Goal: Information Seeking & Learning: Learn about a topic

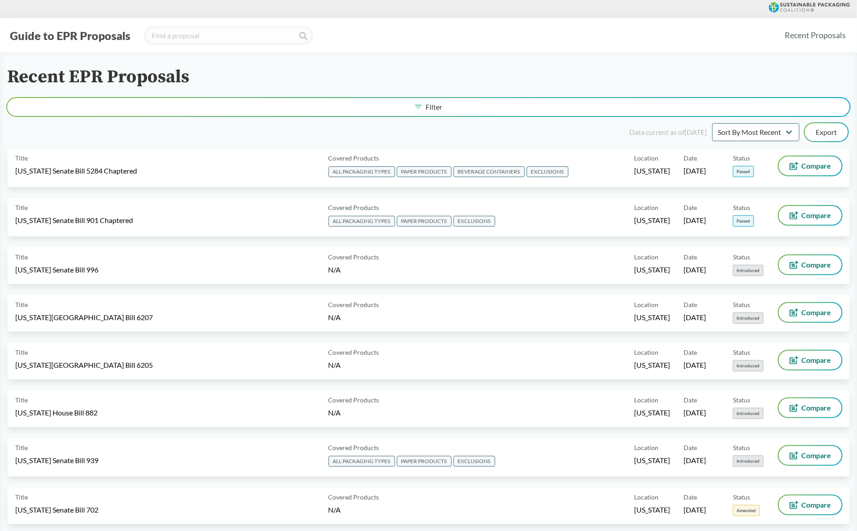
type input "[US_STATE]"
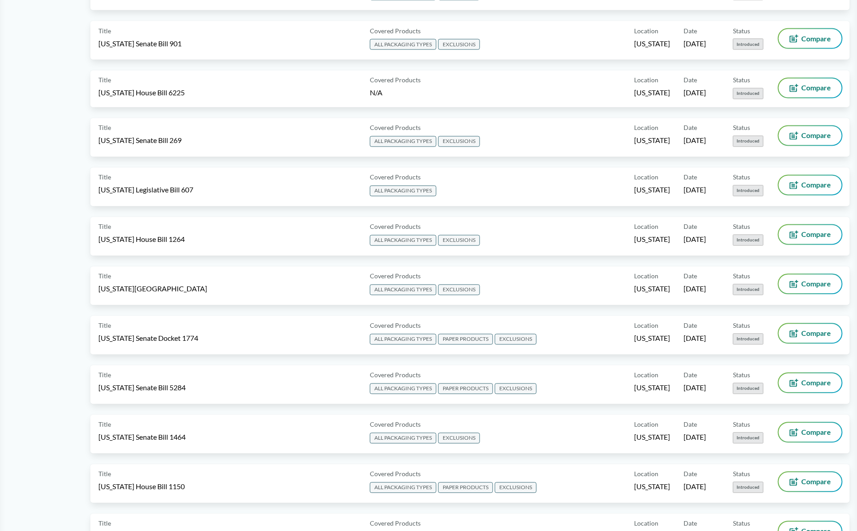
scroll to position [787, 0]
drag, startPoint x: 11, startPoint y: 361, endPoint x: 23, endPoint y: 354, distance: 13.7
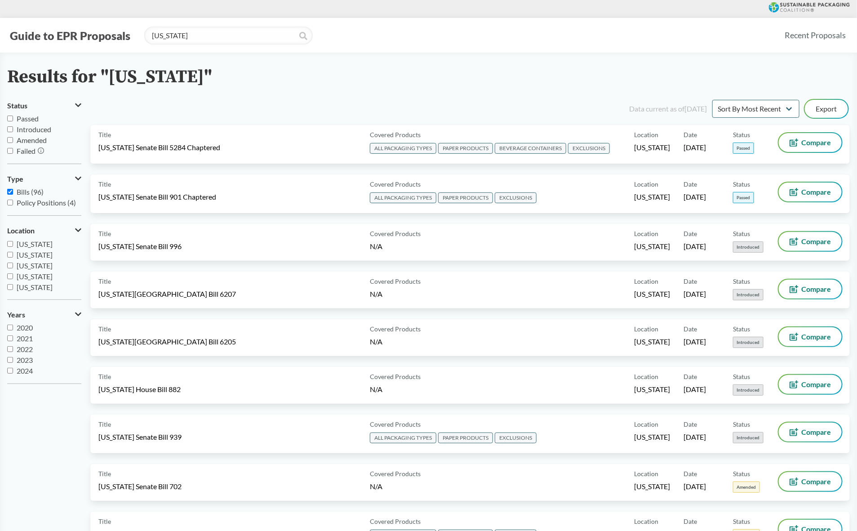
click at [8, 265] on input "[US_STATE]" at bounding box center [10, 266] width 6 height 6
checkbox input "true"
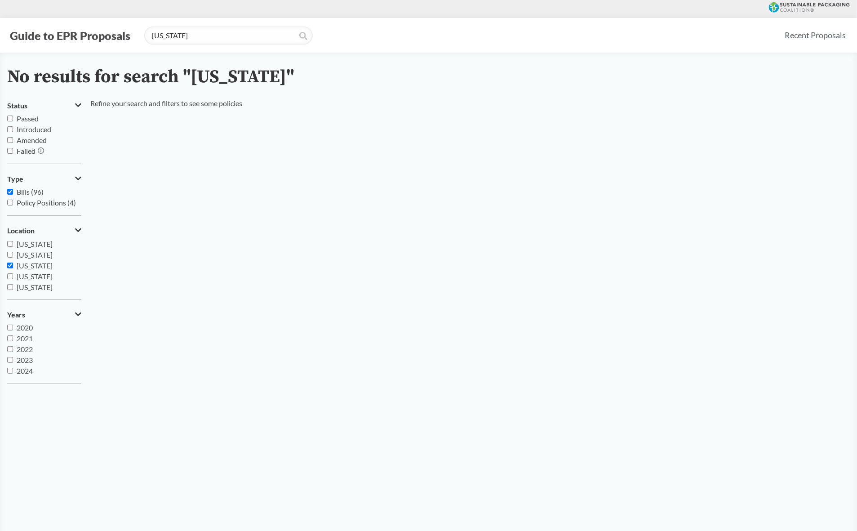
click at [298, 234] on div "Status Passed Introduced Amended Failed Type Bills (96) Policy Positions (4) Lo…" at bounding box center [428, 244] width 843 height 293
drag, startPoint x: 218, startPoint y: 36, endPoint x: 99, endPoint y: 34, distance: 118.7
click at [99, 34] on div "Guide to EPR Proposals [US_STATE]" at bounding box center [392, 36] width 770 height 18
type input "[US_STATE]"
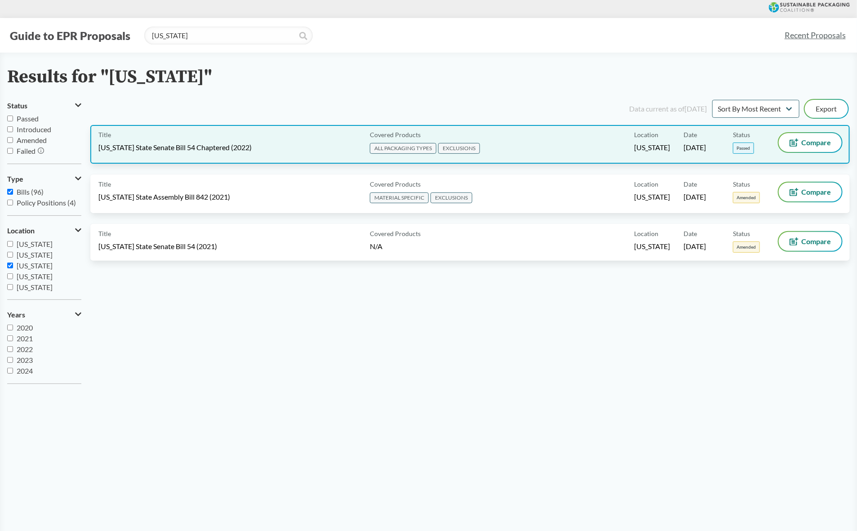
click at [289, 146] on div "Title [US_STATE] State Senate Bill 54 Chaptered (2022)" at bounding box center [232, 144] width 268 height 22
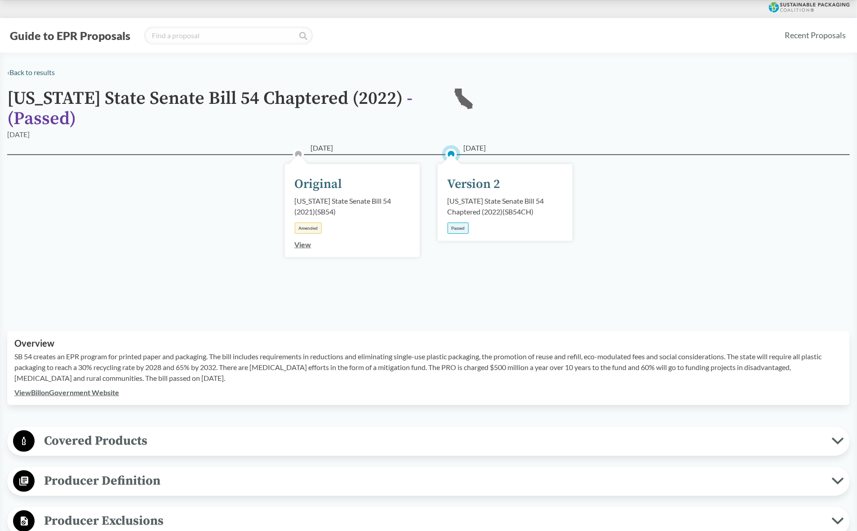
scroll to position [225, 0]
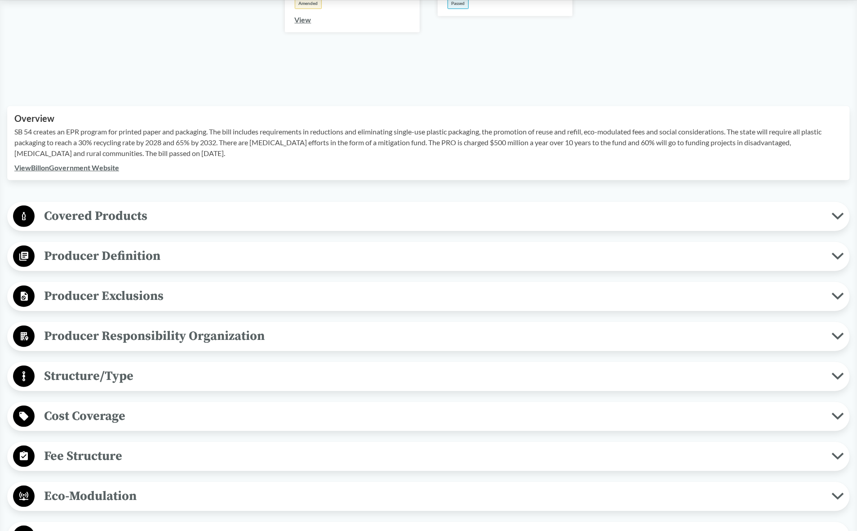
click at [72, 210] on span "Covered Products" at bounding box center [434, 216] width 798 height 20
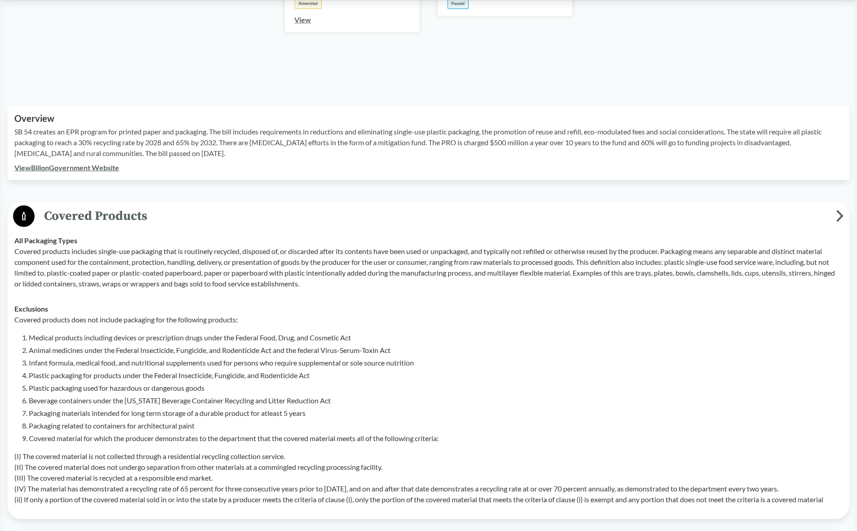
click at [81, 280] on p "Covered products includes single-use packaging that is routinely recycled, disp…" at bounding box center [428, 267] width 829 height 43
click at [187, 336] on li "Medical products including devices or prescription drugs under the Federal Food…" at bounding box center [436, 337] width 814 height 11
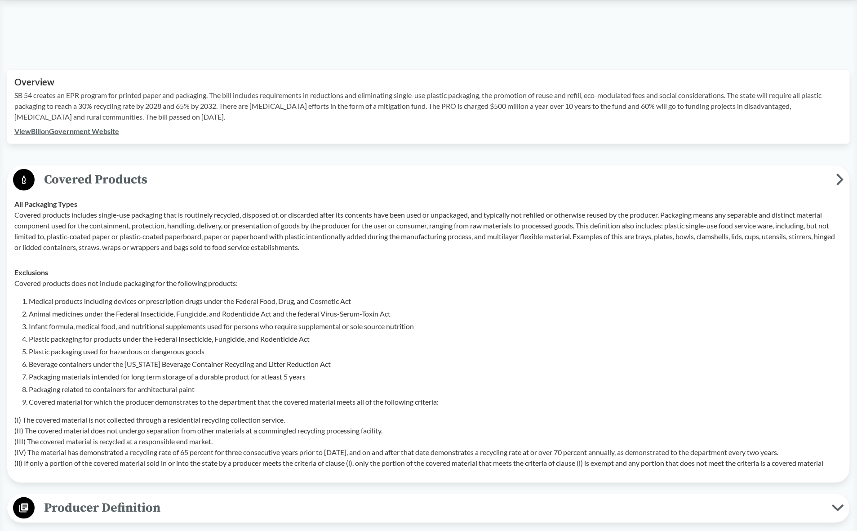
scroll to position [281, 0]
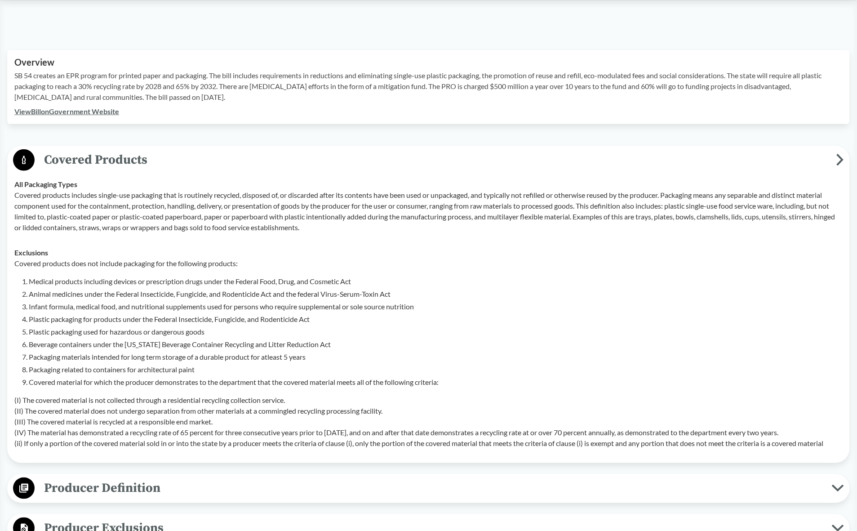
click at [374, 348] on li "Beverage containers under the [US_STATE] Beverage Container Recycling and Litte…" at bounding box center [436, 344] width 814 height 11
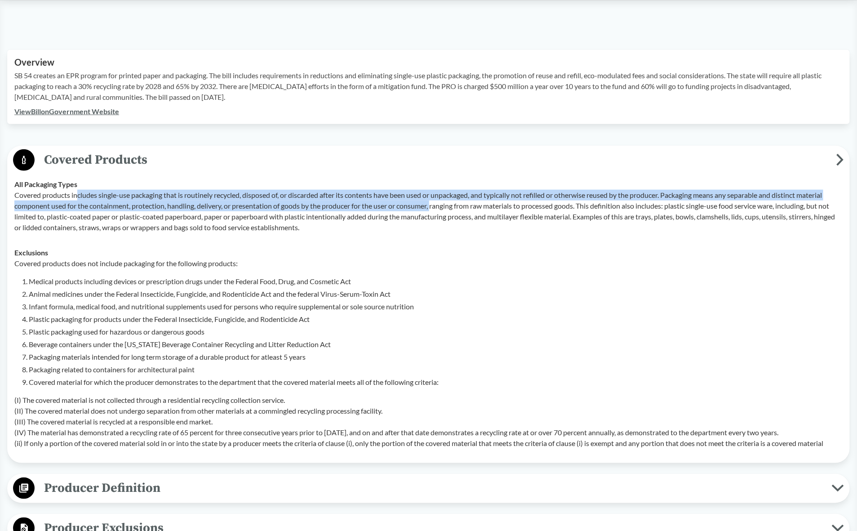
drag, startPoint x: 78, startPoint y: 197, endPoint x: 437, endPoint y: 203, distance: 358.8
click at [437, 203] on p "Covered products includes single-use packaging that is routinely recycled, disp…" at bounding box center [428, 211] width 829 height 43
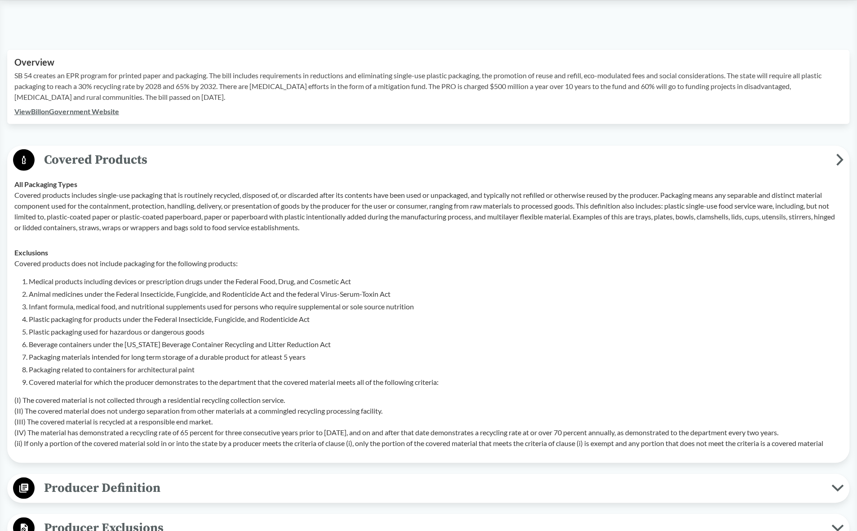
click at [433, 223] on p "Covered products includes single-use packaging that is routinely recycled, disp…" at bounding box center [428, 211] width 829 height 43
drag, startPoint x: 14, startPoint y: 179, endPoint x: 103, endPoint y: 189, distance: 89.2
click at [103, 189] on div "All Packaging Types Covered products includes single-use packaging that is rout…" at bounding box center [428, 206] width 829 height 54
click at [147, 235] on td "All Packaging Types Covered products includes single-use packaging that is rout…" at bounding box center [428, 206] width 837 height 68
click at [152, 212] on p "Covered products includes single-use packaging that is routinely recycled, disp…" at bounding box center [428, 211] width 829 height 43
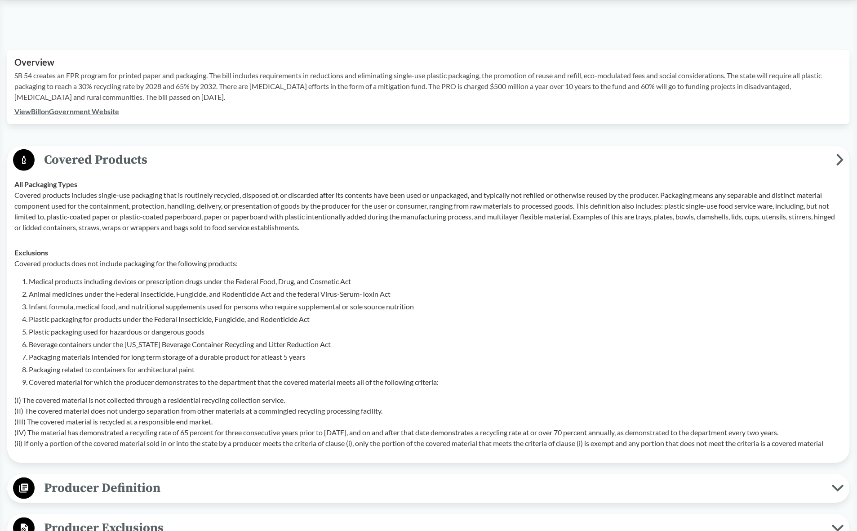
click at [155, 232] on p "Covered products includes single-use packaging that is routinely recycled, disp…" at bounding box center [428, 211] width 829 height 43
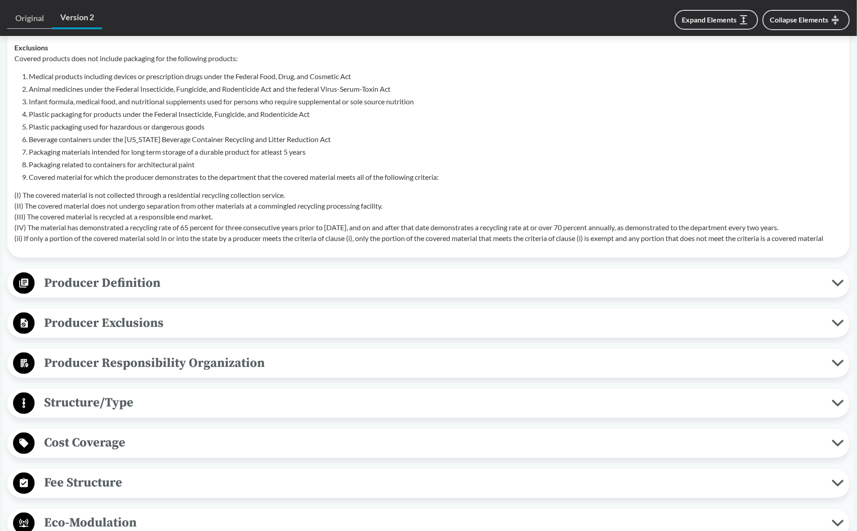
scroll to position [506, 0]
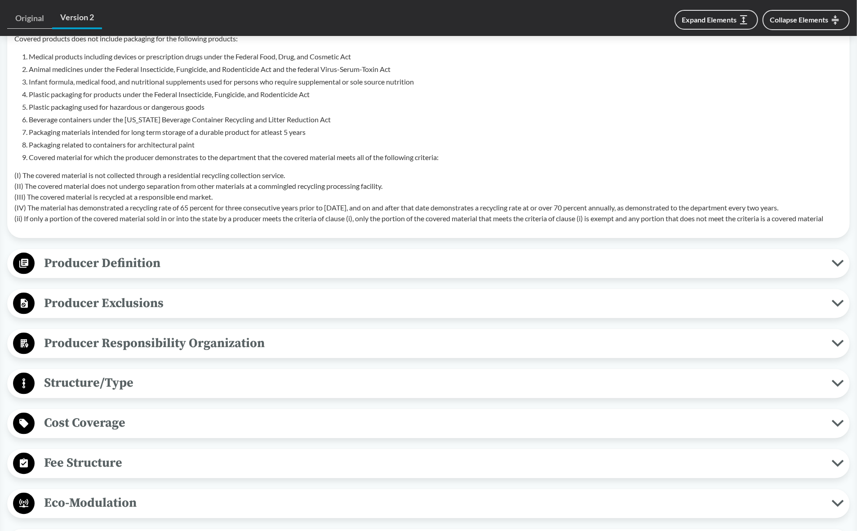
click at [112, 302] on span "Producer Exclusions" at bounding box center [434, 303] width 798 height 20
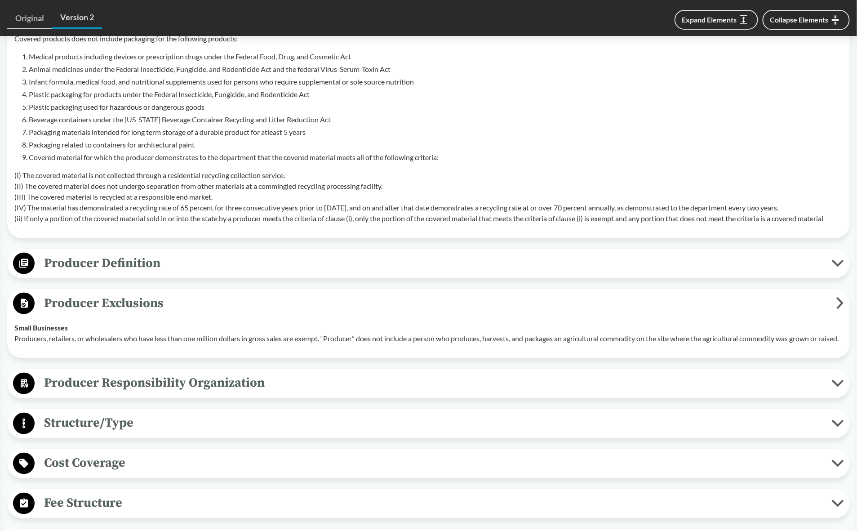
click at [142, 263] on span "Producer Definition" at bounding box center [434, 263] width 798 height 20
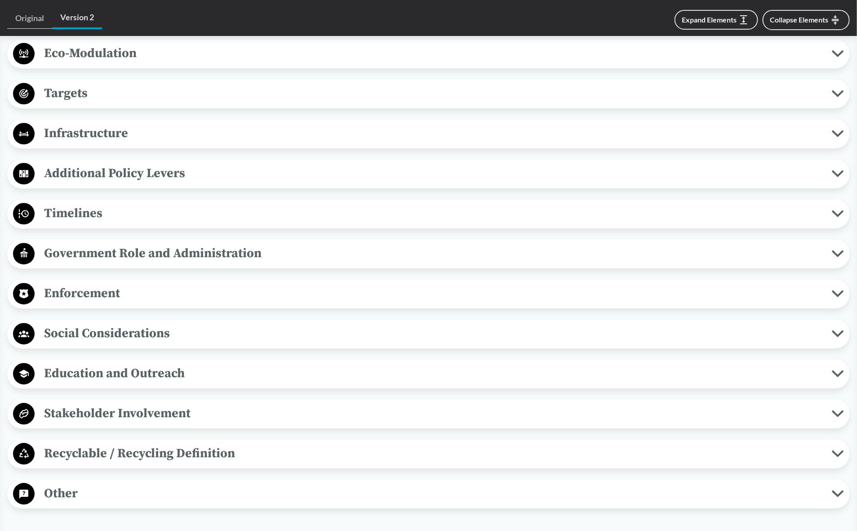
scroll to position [1124, 0]
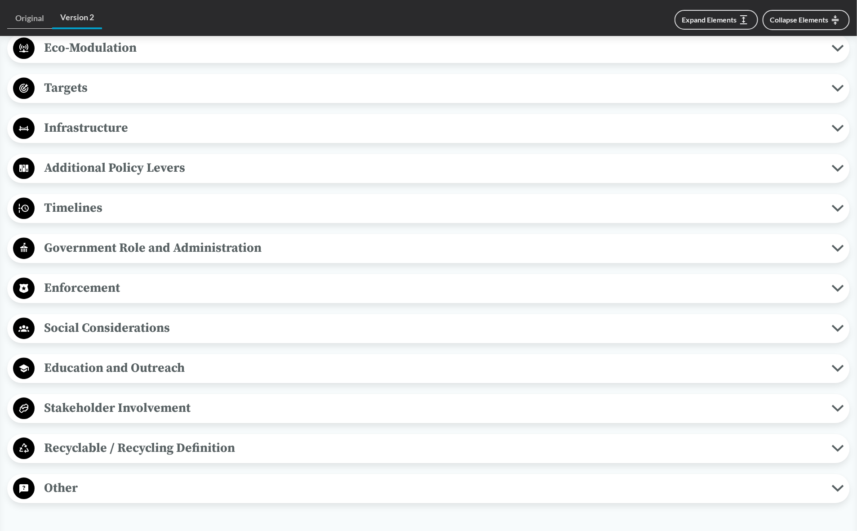
click at [72, 93] on span "Targets" at bounding box center [434, 88] width 798 height 20
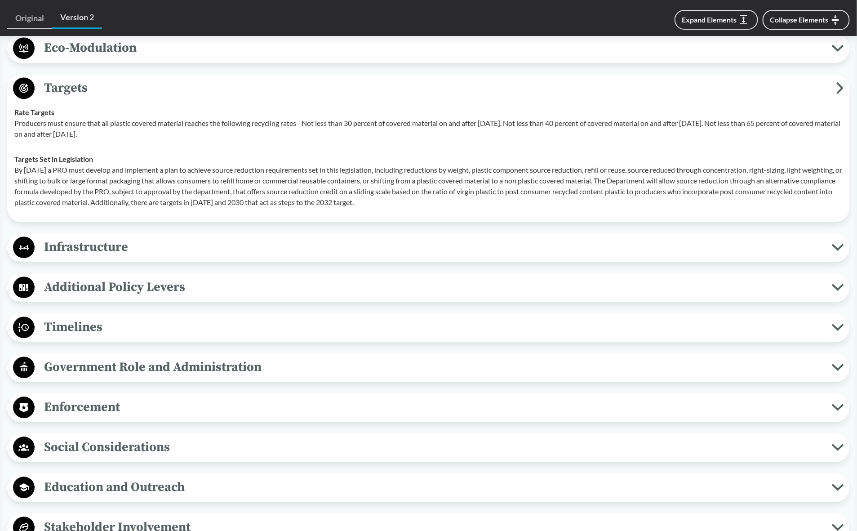
click at [145, 179] on p "By [DATE] a PRO must develop and implement a plan to achieve source reduction r…" at bounding box center [428, 186] width 829 height 43
click at [178, 189] on p "By [DATE] a PRO must develop and implement a plan to achieve source reduction r…" at bounding box center [428, 186] width 829 height 43
click at [191, 137] on p "Producers must ensure that all plastic covered material reaches the following r…" at bounding box center [428, 129] width 829 height 22
click at [366, 147] on td "Rate Targets Producers must ensure that all plastic covered material reaches th…" at bounding box center [428, 123] width 837 height 47
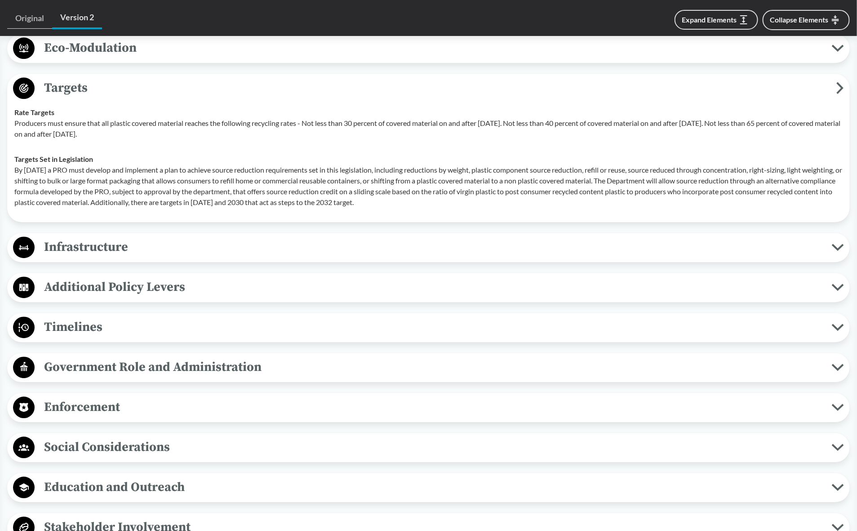
click at [369, 157] on td "Targets Set in Legislation By [DATE] a PRO must develop and implement a plan to…" at bounding box center [428, 181] width 837 height 68
drag, startPoint x: 597, startPoint y: 132, endPoint x: 565, endPoint y: 145, distance: 34.7
click at [565, 139] on p "Producers must ensure that all plastic covered material reaches the following r…" at bounding box center [428, 129] width 829 height 22
click at [289, 147] on td "Rate Targets Producers must ensure that all plastic covered material reaches th…" at bounding box center [428, 123] width 837 height 47
click at [181, 147] on td "Rate Targets Producers must ensure that all plastic covered material reaches th…" at bounding box center [428, 123] width 837 height 47
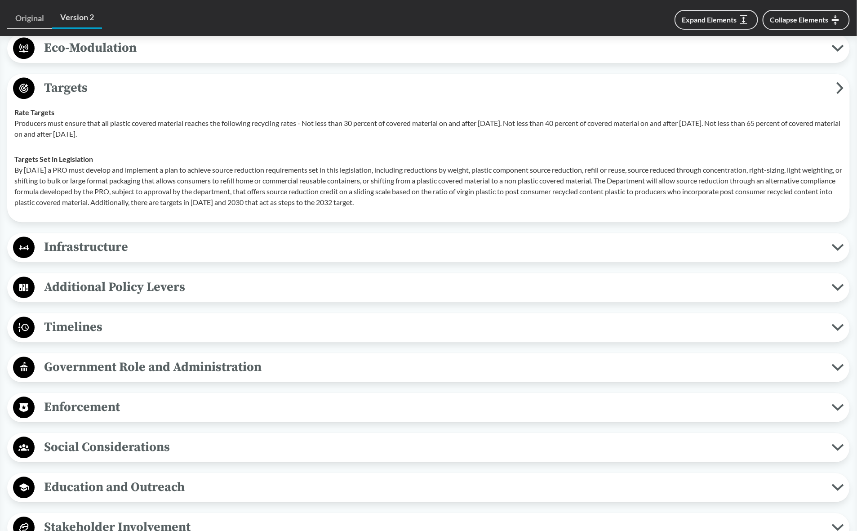
drag, startPoint x: 194, startPoint y: 160, endPoint x: 199, endPoint y: 163, distance: 6.2
click at [194, 160] on td "Targets Set in Legislation By [DATE] a PRO must develop and implement a plan to…" at bounding box center [428, 181] width 837 height 68
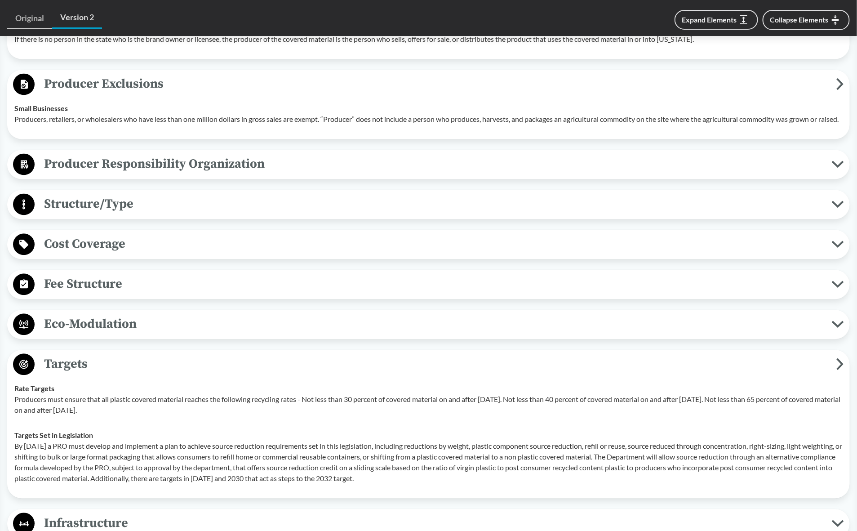
scroll to position [1068, 0]
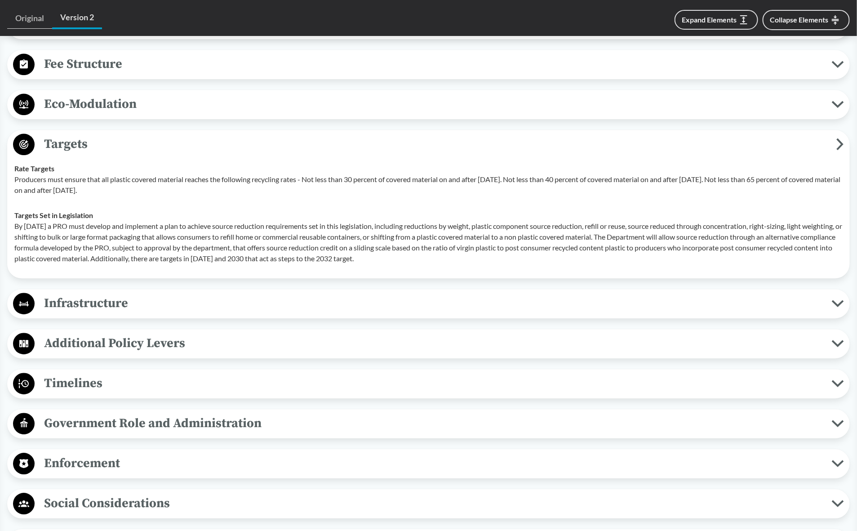
click at [254, 245] on p "By [DATE] a PRO must develop and implement a plan to achieve source reduction r…" at bounding box center [428, 242] width 829 height 43
click at [327, 271] on td "Targets Set in Legislation By [DATE] a PRO must develop and implement a plan to…" at bounding box center [428, 237] width 837 height 68
click at [563, 271] on td "Targets Set in Legislation By [DATE] a PRO must develop and implement a plan to…" at bounding box center [428, 237] width 837 height 68
click at [560, 264] on p "By [DATE] a PRO must develop and implement a plan to achieve source reduction r…" at bounding box center [428, 242] width 829 height 43
click at [615, 255] on p "By [DATE] a PRO must develop and implement a plan to achieve source reduction r…" at bounding box center [428, 242] width 829 height 43
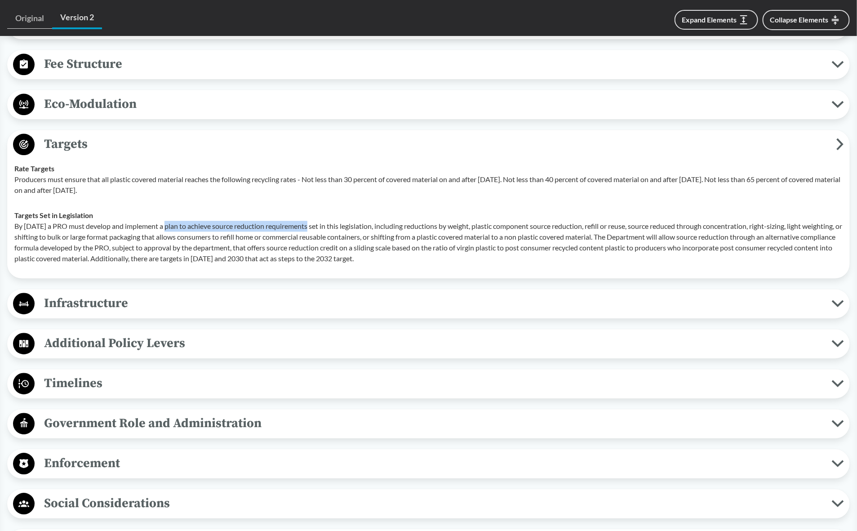
drag, startPoint x: 165, startPoint y: 238, endPoint x: 305, endPoint y: 241, distance: 139.4
click at [305, 241] on p "By [DATE] a PRO must develop and implement a plan to achieve source reduction r…" at bounding box center [428, 242] width 829 height 43
click at [396, 264] on p "By [DATE] a PRO must develop and implement a plan to achieve source reduction r…" at bounding box center [428, 242] width 829 height 43
drag, startPoint x: 145, startPoint y: 227, endPoint x: 123, endPoint y: 237, distance: 24.7
click at [145, 226] on div "Targets Set in Legislation By [DATE] a PRO must develop and implement a plan to…" at bounding box center [428, 237] width 829 height 54
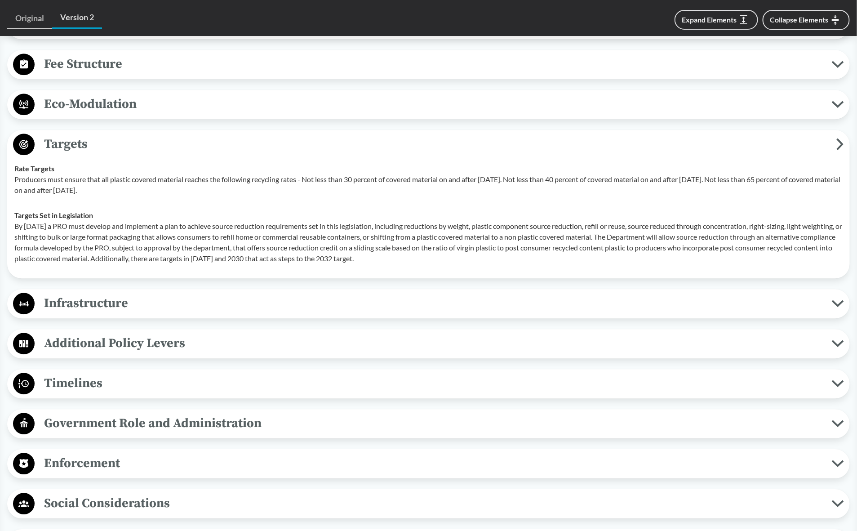
drag, startPoint x: 16, startPoint y: 236, endPoint x: 479, endPoint y: 281, distance: 465.3
click at [479, 271] on td "Targets Set in Legislation By [DATE] a PRO must develop and implement a plan to…" at bounding box center [428, 237] width 837 height 68
click at [745, 255] on p "By [DATE] a PRO must develop and implement a plan to achieve source reduction r…" at bounding box center [428, 242] width 829 height 43
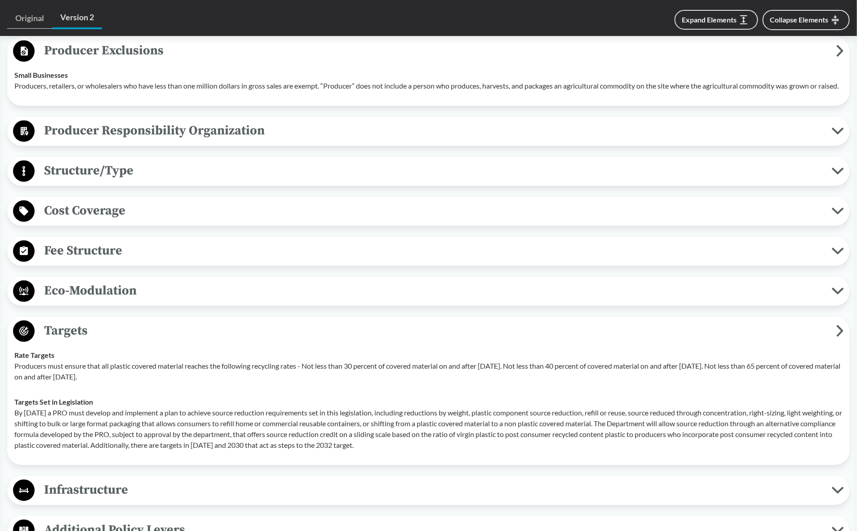
scroll to position [843, 0]
